Goal: Find specific page/section

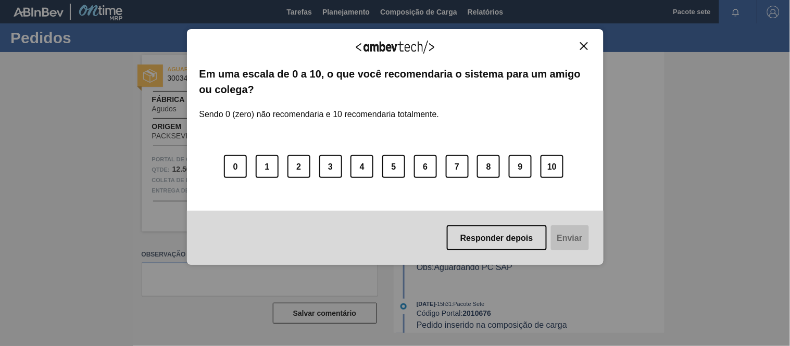
click at [586, 42] on img "Fechar" at bounding box center [584, 46] width 8 height 8
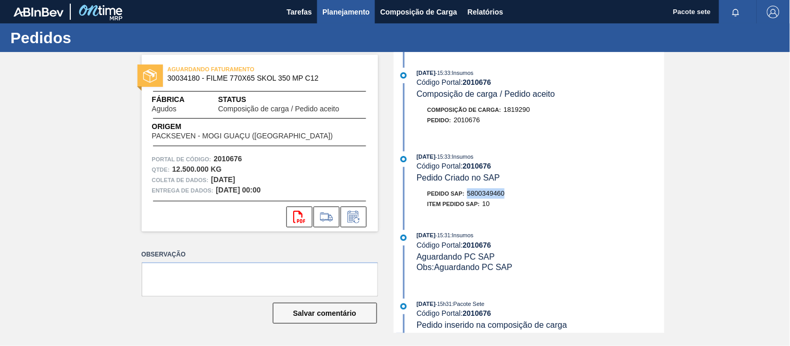
click at [332, 15] on font "Planejamento" at bounding box center [345, 12] width 47 height 8
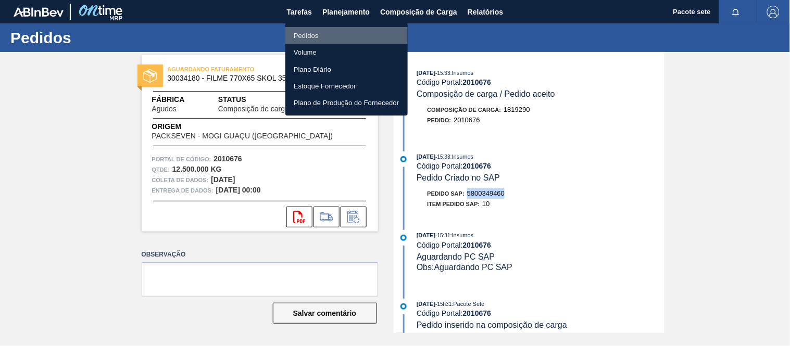
click at [313, 30] on font "Pedidos" at bounding box center [306, 35] width 25 height 10
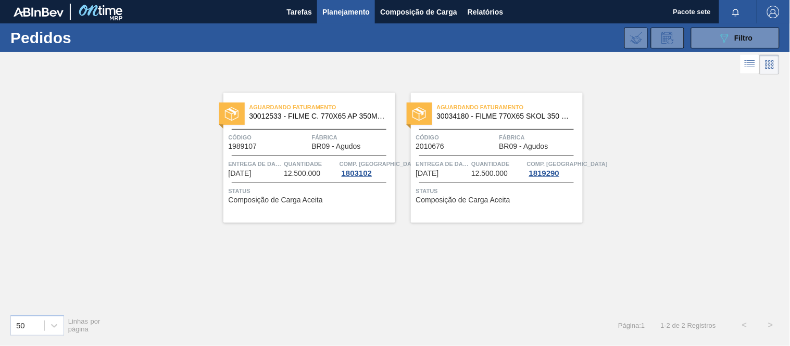
click at [337, 6] on font "Planejamento" at bounding box center [345, 12] width 47 height 13
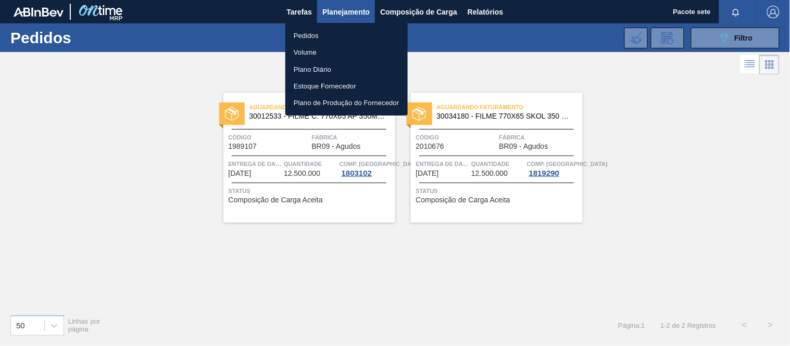
click at [308, 31] on font "Pedidos" at bounding box center [306, 35] width 25 height 10
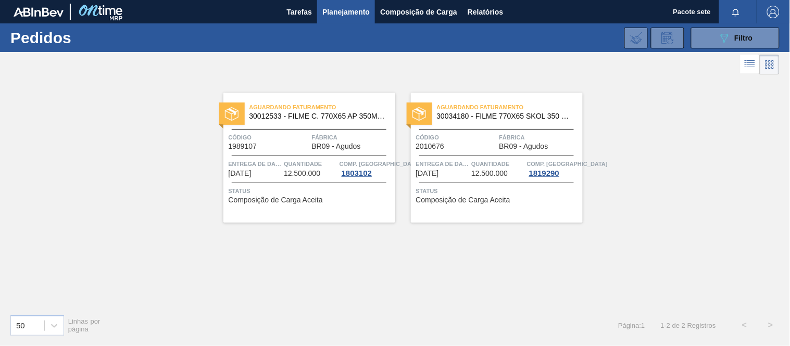
drag, startPoint x: 723, startPoint y: 35, endPoint x: 720, endPoint y: 23, distance: 12.8
click at [723, 37] on icon "089F7B8B-B2A5-4AFE-B5C0-19BA573D28AC" at bounding box center [724, 38] width 13 height 13
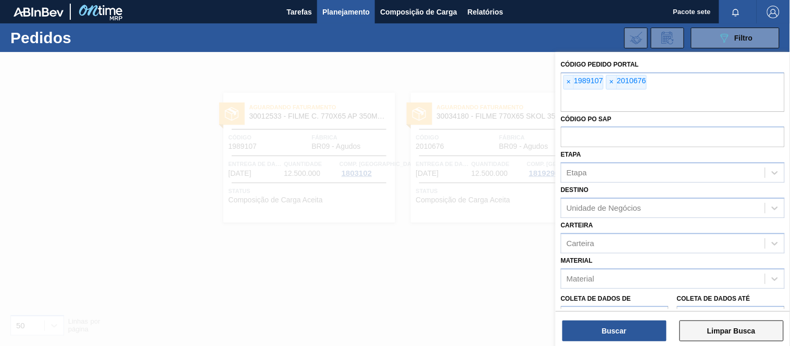
click at [710, 330] on font "Limpar Busca" at bounding box center [731, 331] width 48 height 8
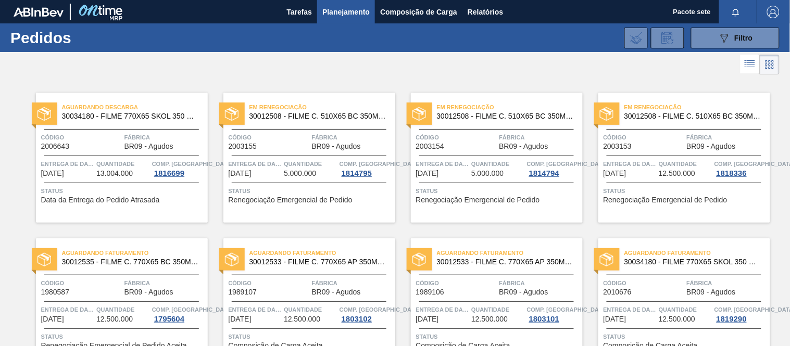
click at [205, 139] on div "Código 2006643 Fábrica BR09 - Agudos" at bounding box center [122, 141] width 172 height 18
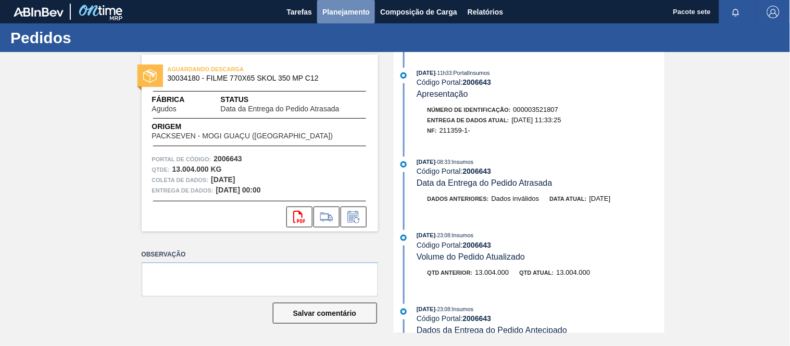
click at [338, 14] on font "Planejamento" at bounding box center [345, 12] width 47 height 8
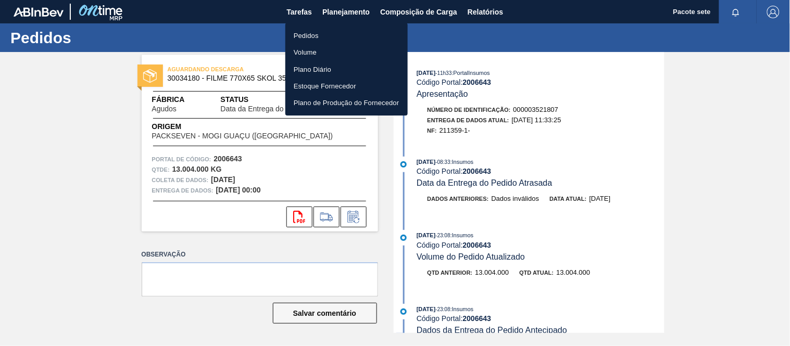
click at [320, 30] on li "Pedidos" at bounding box center [346, 35] width 122 height 17
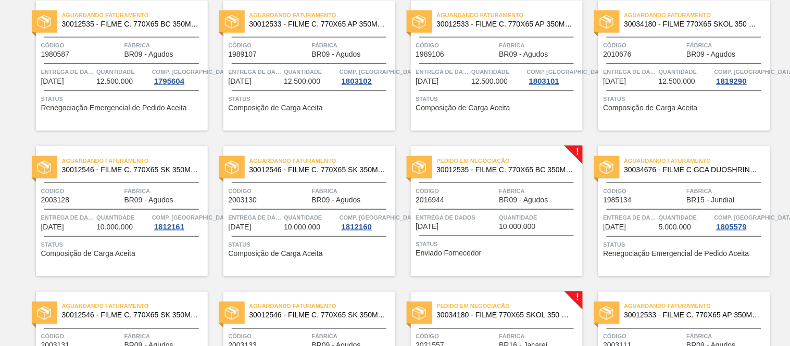
scroll to position [231, 0]
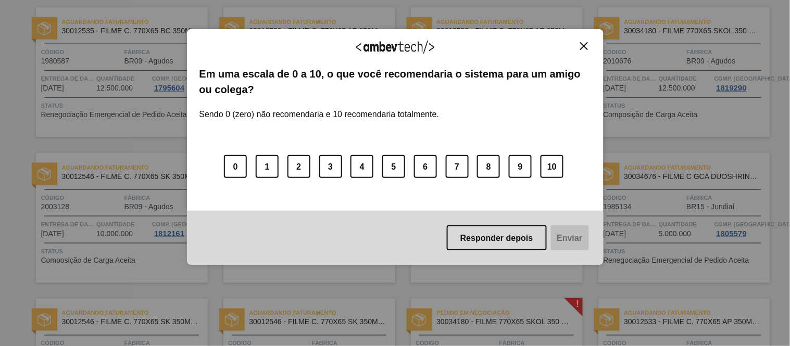
click at [583, 45] on img "Fechar" at bounding box center [584, 46] width 8 height 8
